Goal: Information Seeking & Learning: Check status

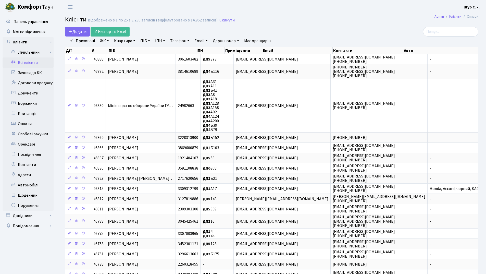
select select "25"
click at [127, 42] on link "Квартира" at bounding box center [124, 40] width 25 height 9
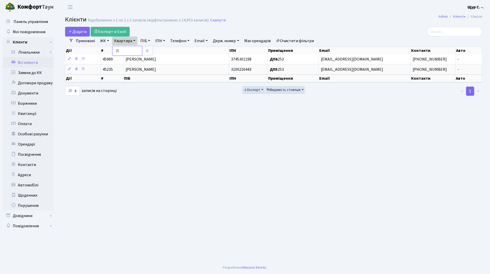
type input "2"
drag, startPoint x: 148, startPoint y: 51, endPoint x: 146, endPoint y: 45, distance: 6.5
click at [148, 51] on icon at bounding box center [147, 51] width 4 height 4
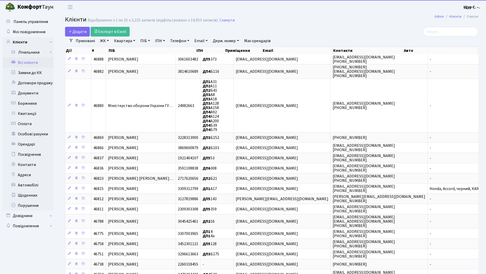
click at [146, 41] on link "ПІБ" at bounding box center [145, 40] width 14 height 9
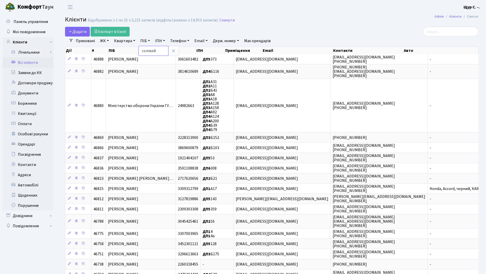
type input "соловей"
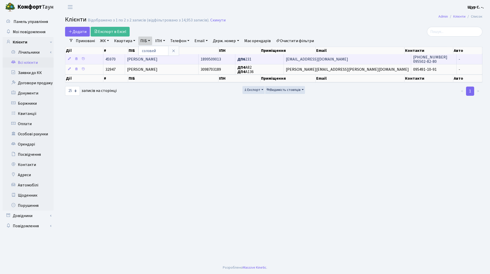
click at [152, 58] on span "Соловей Іван Демидович" at bounding box center [142, 59] width 30 height 6
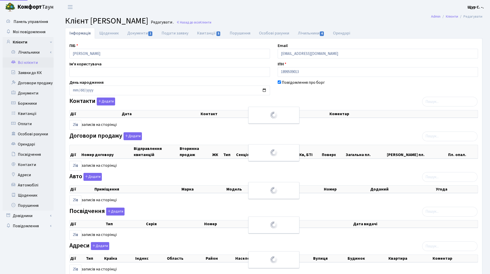
select select "25"
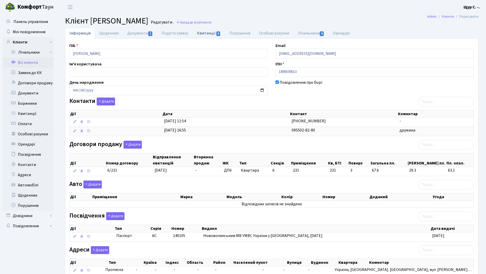
click at [205, 34] on link "Квитанції 5" at bounding box center [209, 33] width 32 height 10
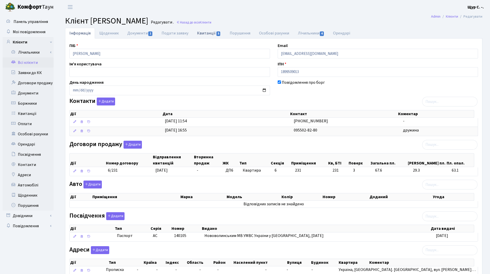
select select "25"
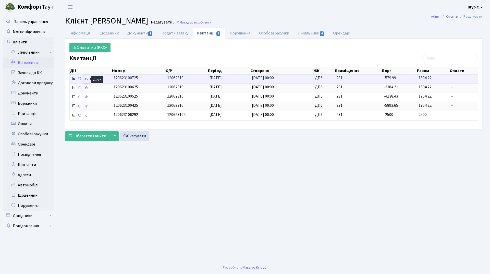
click at [85, 79] on icon at bounding box center [87, 79] width 4 height 4
click at [18, 64] on link "Всі клієнти" at bounding box center [28, 62] width 51 height 10
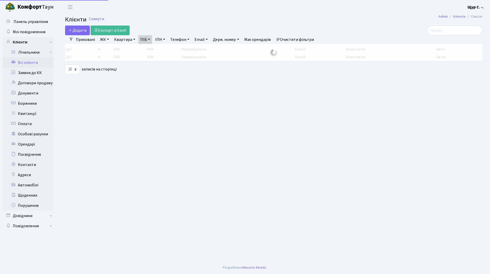
select select "25"
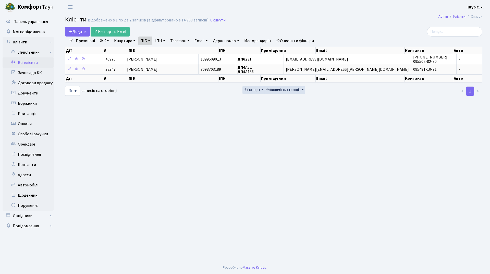
click at [148, 40] on link "ПІБ" at bounding box center [145, 40] width 14 height 9
click at [156, 53] on input "соловей" at bounding box center [154, 51] width 30 height 10
type input "с"
type input "кузьма"
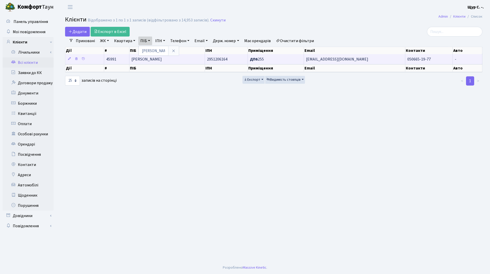
click at [154, 58] on span "[PERSON_NAME]" at bounding box center [146, 59] width 30 height 6
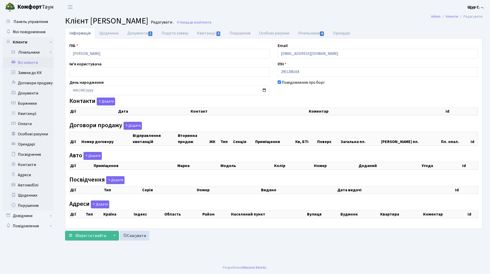
checkbox input "true"
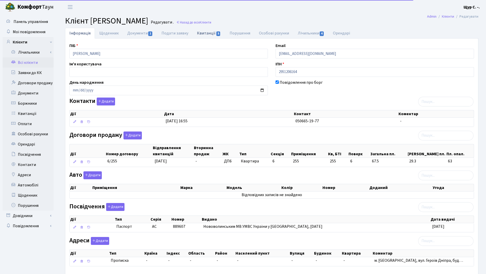
click at [208, 33] on link "Квитанції 5" at bounding box center [209, 33] width 32 height 10
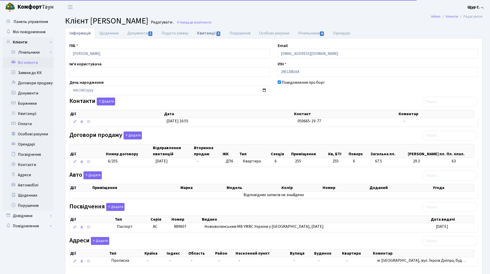
select select "25"
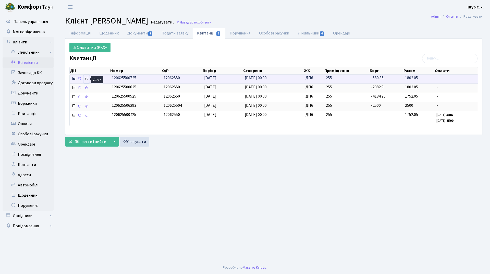
click at [87, 78] on icon at bounding box center [87, 79] width 4 height 4
click at [38, 65] on link "Всі клієнти" at bounding box center [28, 62] width 51 height 10
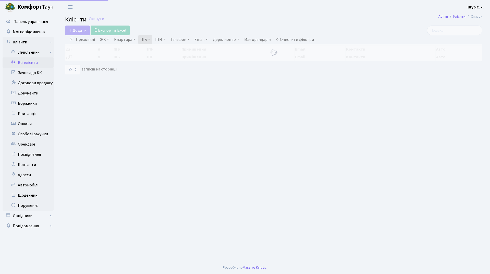
select select "25"
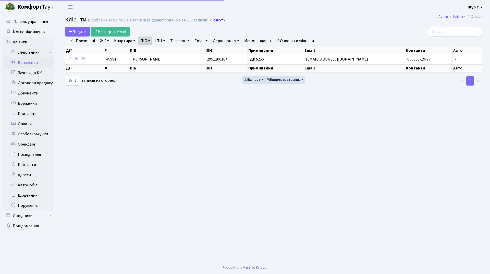
click at [218, 20] on link "Скинути" at bounding box center [217, 20] width 15 height 5
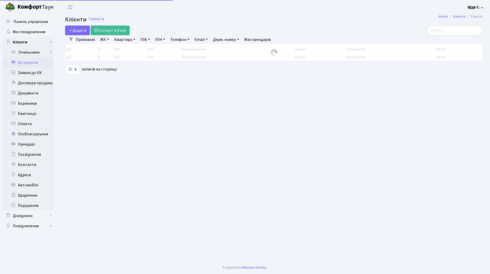
select select "25"
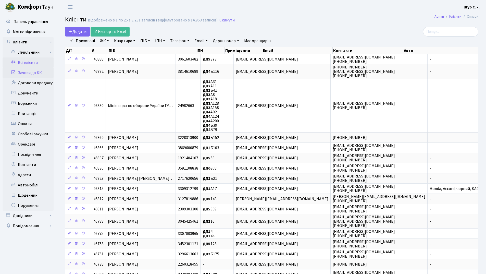
click at [19, 73] on link "Заявки до КК" at bounding box center [28, 73] width 51 height 10
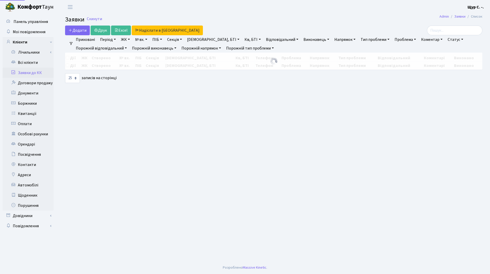
select select "25"
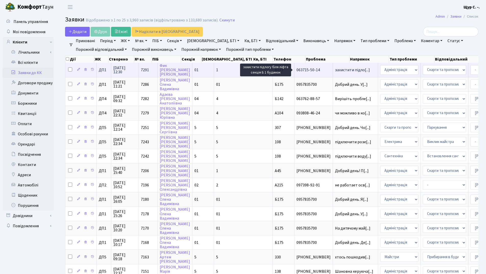
click at [335, 69] on span "захистити підло[...]" at bounding box center [352, 70] width 35 height 6
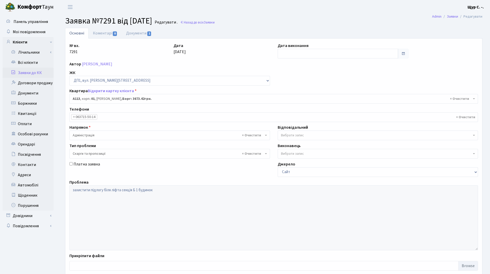
select select "29785"
select select "55"
click at [135, 34] on link "Документи 1" at bounding box center [139, 33] width 34 height 10
select select "25"
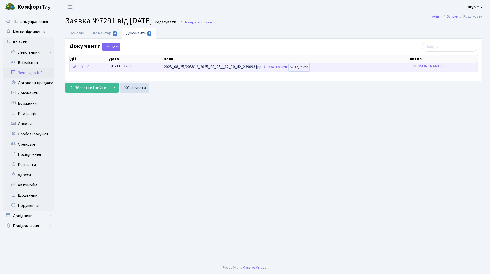
click at [301, 67] on link "Відкрити" at bounding box center [299, 67] width 20 height 8
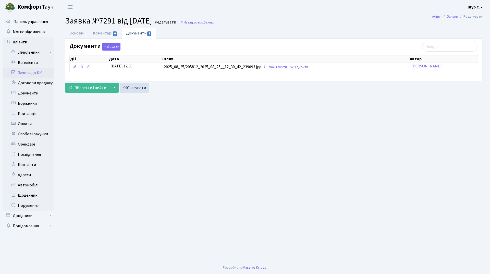
click at [32, 73] on link "Заявки до КК" at bounding box center [28, 73] width 51 height 10
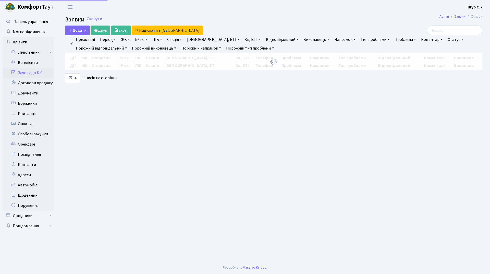
select select "25"
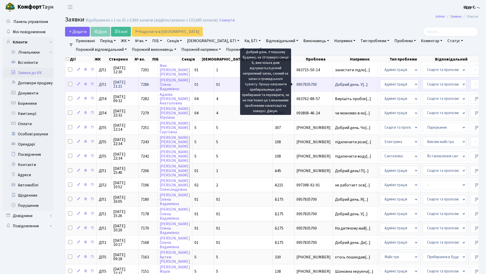
click at [335, 84] on span "Добрий день. У[...]" at bounding box center [351, 85] width 33 height 6
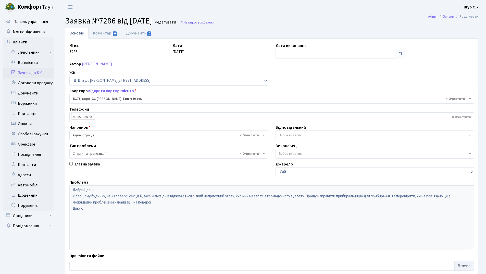
select select "30586"
select select "55"
click at [39, 74] on link "Заявки до КК" at bounding box center [28, 73] width 51 height 10
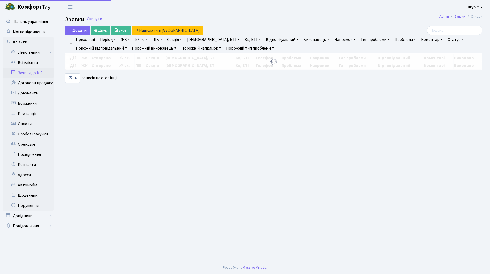
select select "25"
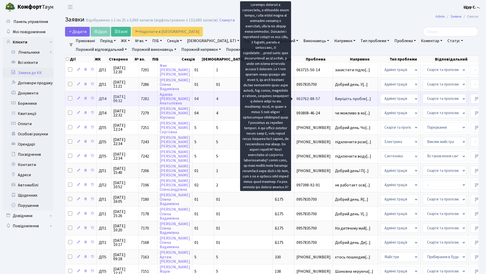
click at [335, 101] on span "Вирішіть пробле[...]" at bounding box center [353, 99] width 36 height 6
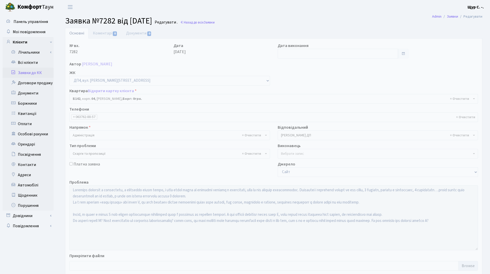
select select "33916"
select select "55"
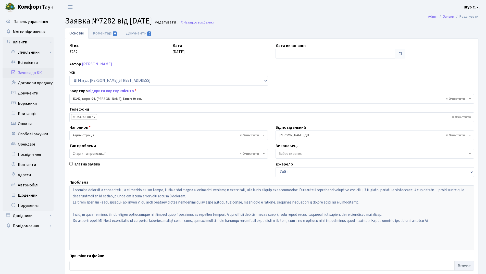
click at [24, 73] on link "Заявки до КК" at bounding box center [28, 73] width 51 height 10
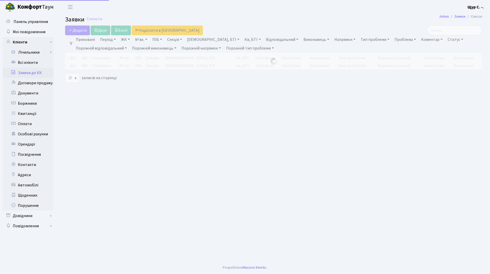
select select "25"
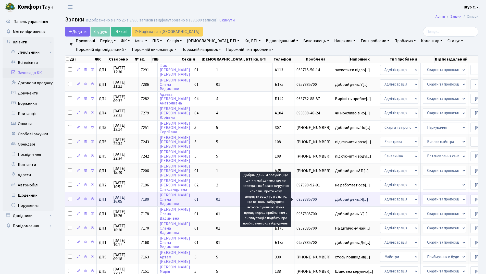
click at [335, 198] on span "Добрий день. Я[...]" at bounding box center [351, 200] width 33 height 6
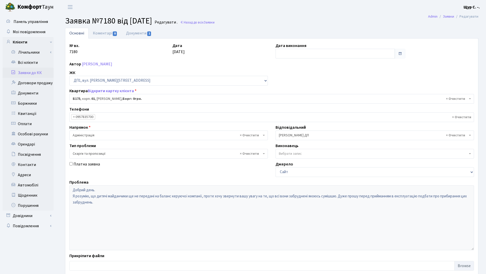
select select "30586"
select select "55"
click at [142, 30] on link "Документи 1" at bounding box center [139, 33] width 34 height 10
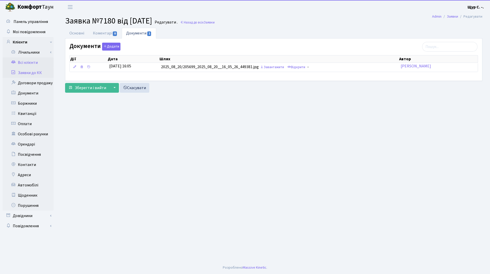
click at [26, 64] on link "Всі клієнти" at bounding box center [28, 62] width 51 height 10
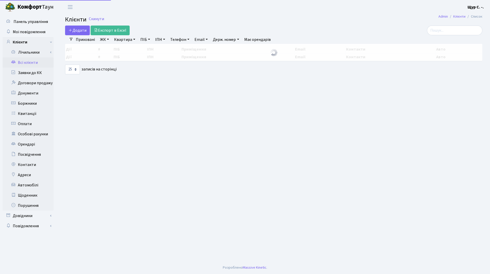
select select "25"
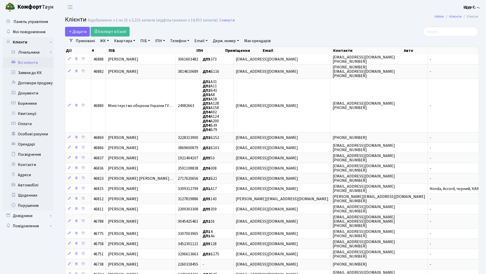
click at [120, 43] on link "Квартира" at bounding box center [124, 40] width 25 height 9
type input "а146"
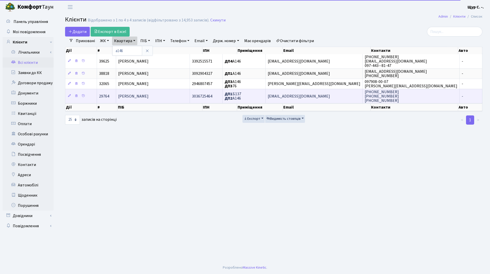
click at [137, 94] on span "[PERSON_NAME]" at bounding box center [133, 96] width 30 height 6
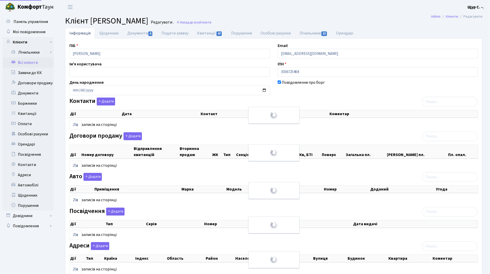
select select "25"
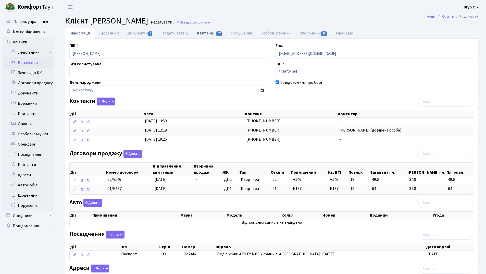
click at [206, 33] on link "Квитанції 47" at bounding box center [210, 33] width 34 height 10
select select "25"
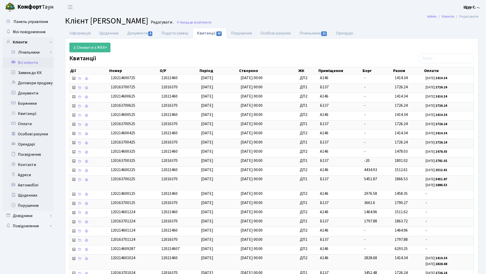
click at [27, 62] on link "Всі клієнти" at bounding box center [28, 62] width 51 height 10
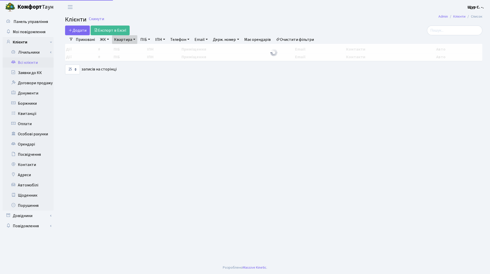
select select "25"
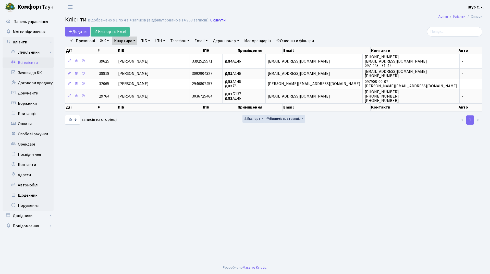
click at [219, 20] on link "Скинути" at bounding box center [217, 20] width 15 height 5
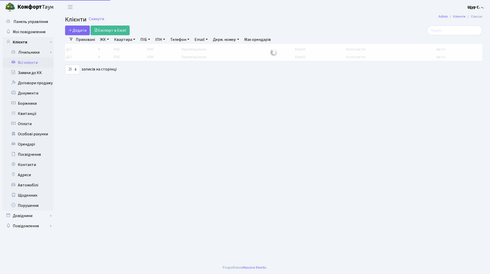
select select "25"
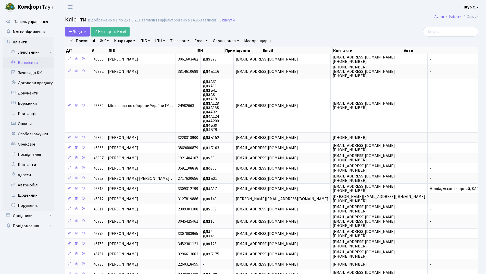
click at [117, 41] on link "Квартира" at bounding box center [124, 40] width 25 height 9
type input "а146"
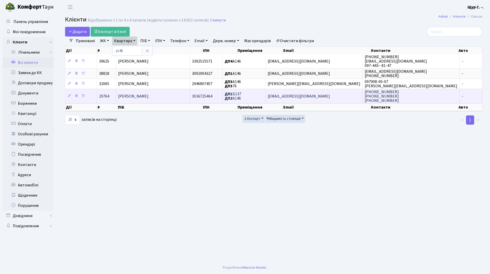
click at [157, 100] on td "[PERSON_NAME]" at bounding box center [153, 96] width 74 height 14
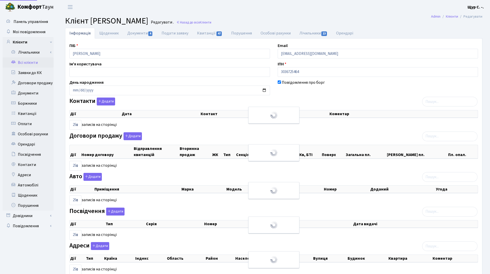
select select "25"
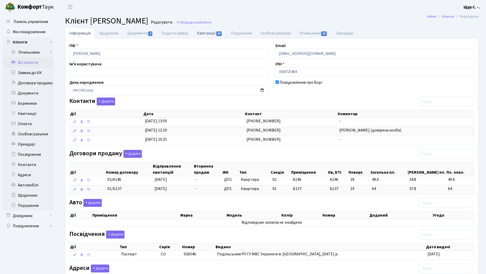
click at [205, 33] on link "Квитанції 47" at bounding box center [210, 33] width 34 height 10
select select "25"
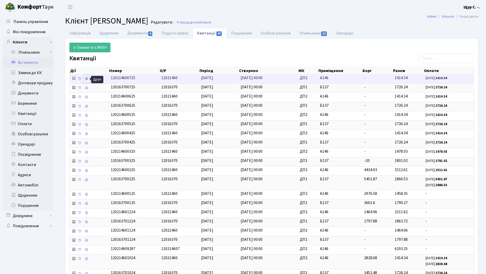
click at [87, 78] on icon at bounding box center [87, 79] width 4 height 4
click at [25, 62] on link "Всі клієнти" at bounding box center [28, 62] width 51 height 10
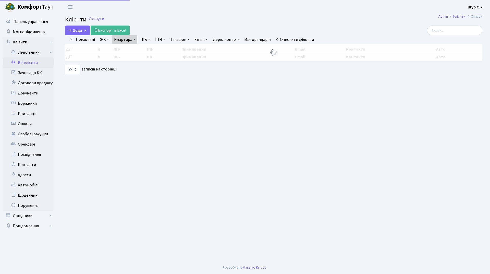
select select "25"
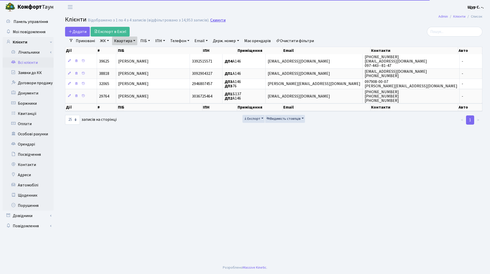
click at [215, 20] on link "Скинути" at bounding box center [217, 20] width 15 height 5
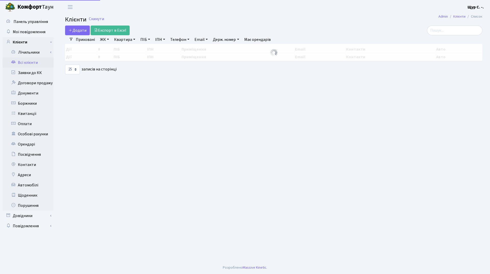
select select "25"
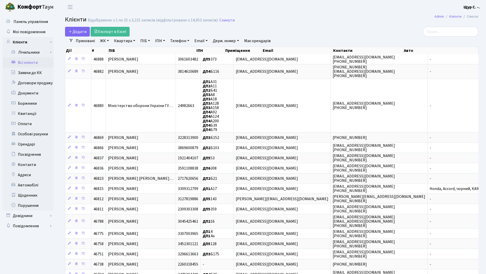
click at [128, 44] on link "Квартира" at bounding box center [124, 40] width 25 height 9
type input "а133"
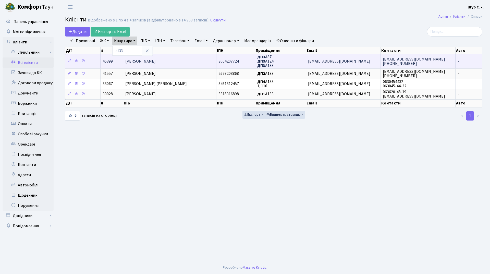
click at [137, 62] on span "Луговська [PERSON_NAME]" at bounding box center [140, 61] width 30 height 6
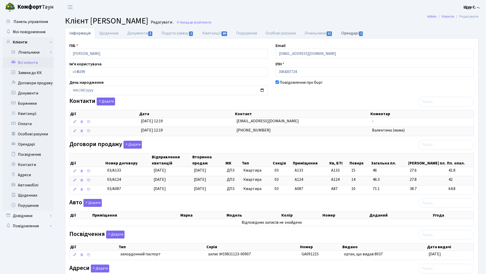
click at [346, 34] on link "Орендарі 1" at bounding box center [352, 33] width 31 height 10
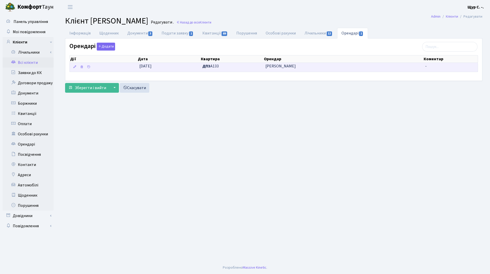
click at [236, 66] on span "ДП3 А133" at bounding box center [231, 66] width 59 height 6
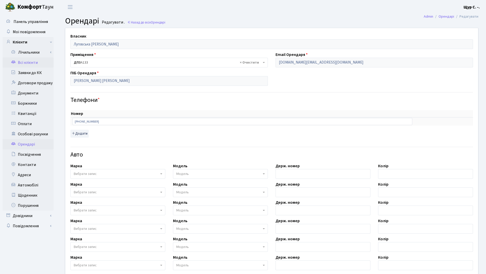
click at [37, 67] on link "Всі клієнти" at bounding box center [28, 62] width 51 height 10
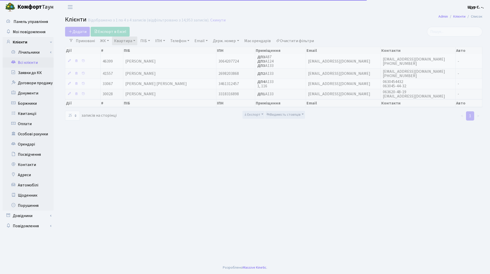
select select "25"
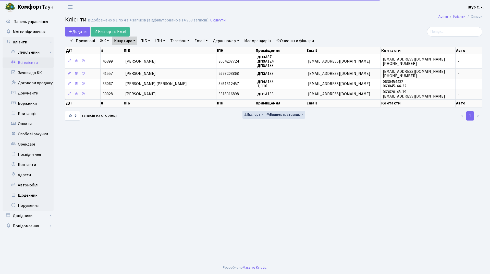
click at [134, 41] on link "Квартира" at bounding box center [124, 40] width 25 height 9
click at [131, 51] on input "а133" at bounding box center [127, 51] width 30 height 10
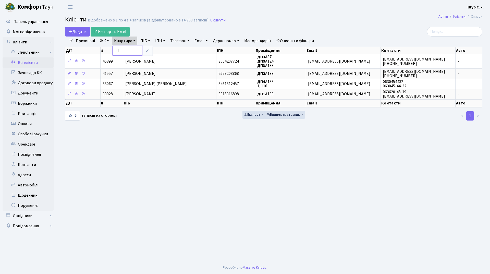
type input "а"
type input "147"
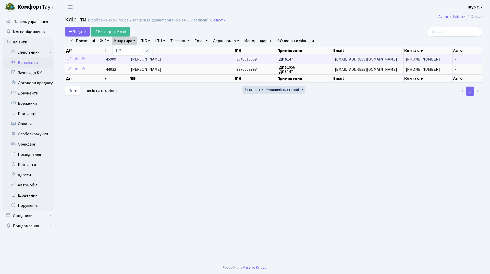
click at [156, 60] on span "Кузнєцов Кирило Ігорович" at bounding box center [146, 59] width 30 height 6
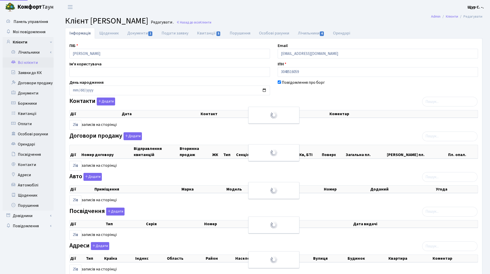
select select "25"
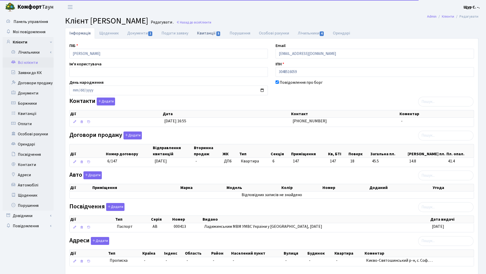
click at [207, 33] on link "Квитанції 5" at bounding box center [209, 33] width 32 height 10
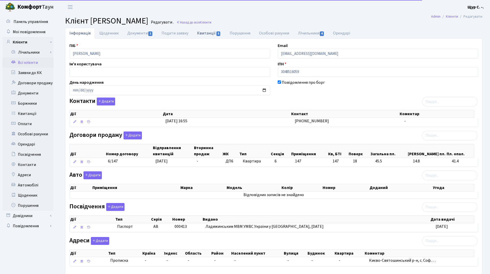
select select "25"
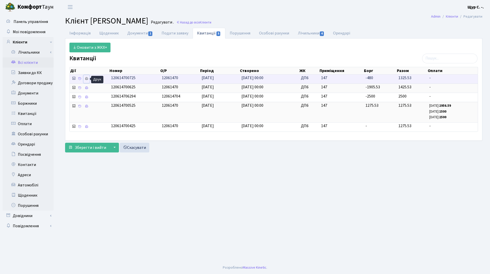
click at [86, 80] on icon at bounding box center [87, 79] width 4 height 4
click at [42, 64] on link "Всі клієнти" at bounding box center [28, 62] width 51 height 10
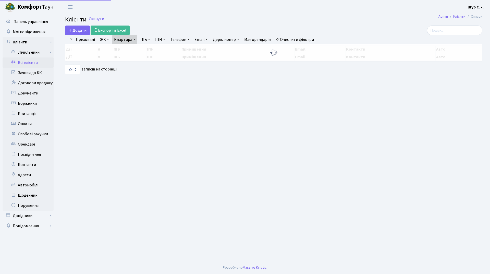
select select "25"
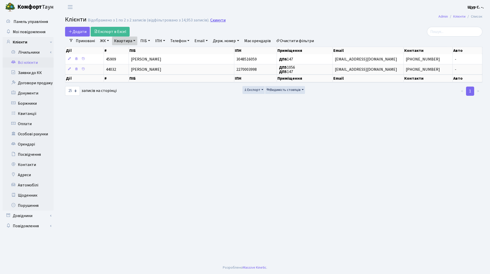
click at [217, 22] on link "Скинути" at bounding box center [217, 20] width 15 height 5
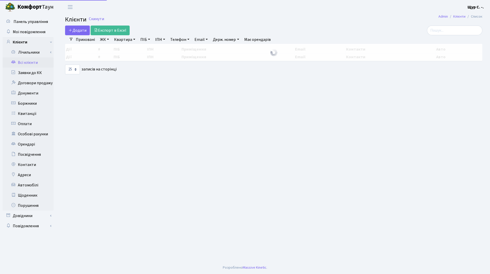
select select "25"
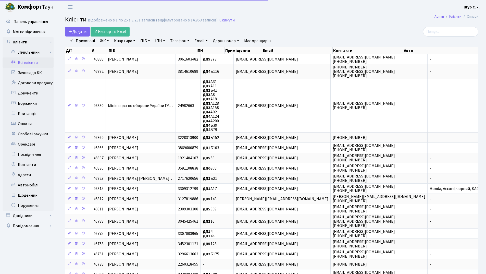
click at [142, 41] on link "ПІБ" at bounding box center [145, 40] width 14 height 9
click at [125, 42] on link "Квартира" at bounding box center [124, 40] width 25 height 9
type input "50"
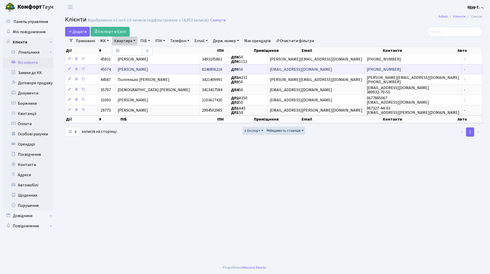
click at [137, 71] on span "[PERSON_NAME]" at bounding box center [133, 70] width 30 height 6
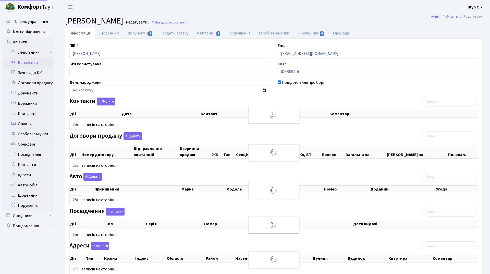
select select "25"
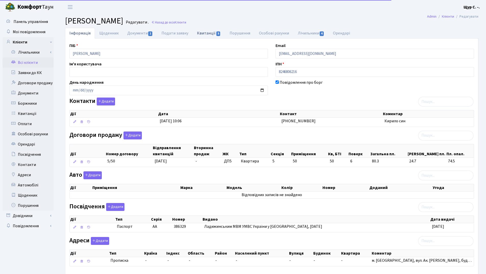
click at [209, 33] on link "Квитанції 5" at bounding box center [209, 33] width 32 height 10
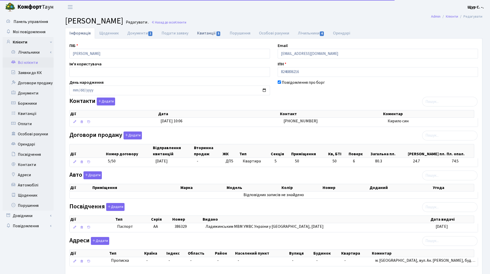
select select "25"
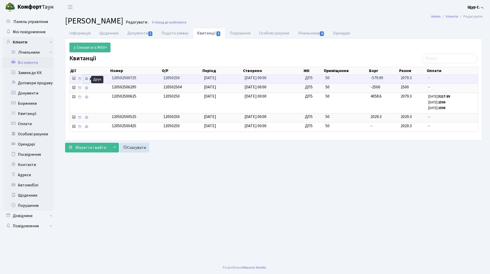
click at [85, 79] on icon at bounding box center [87, 79] width 4 height 4
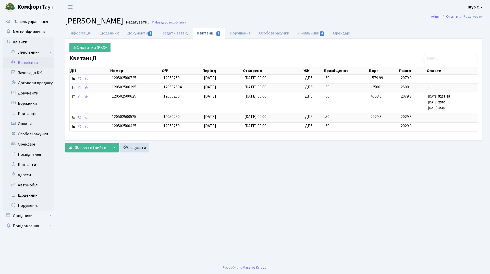
click at [25, 64] on link "Всі клієнти" at bounding box center [28, 62] width 51 height 10
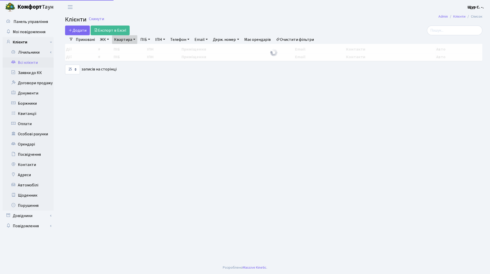
select select "25"
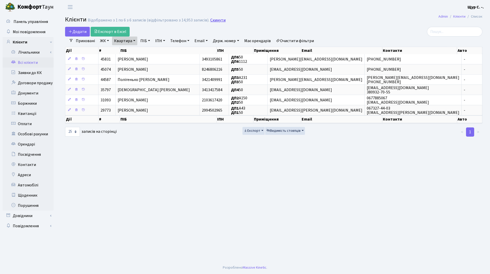
click at [215, 18] on link "Скинути" at bounding box center [217, 20] width 15 height 5
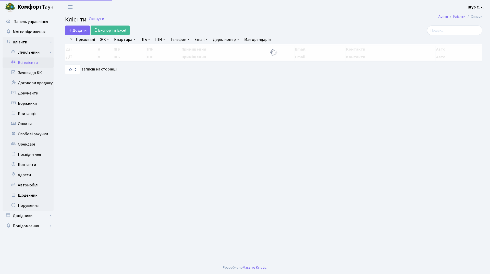
select select "25"
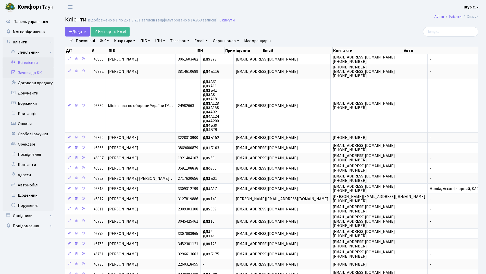
click at [33, 72] on link "Заявки до КК" at bounding box center [28, 73] width 51 height 10
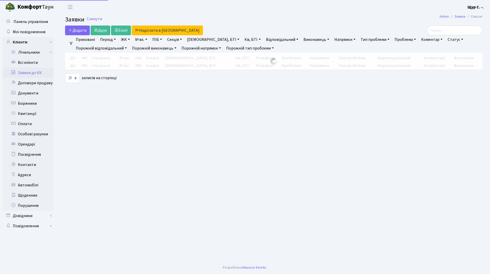
select select "25"
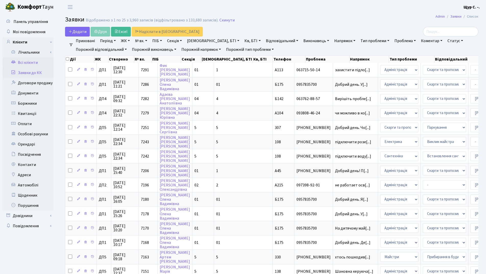
click at [24, 62] on link "Всі клієнти" at bounding box center [28, 62] width 51 height 10
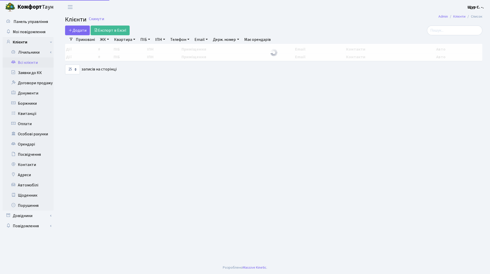
select select "25"
